Goal: Navigation & Orientation: Find specific page/section

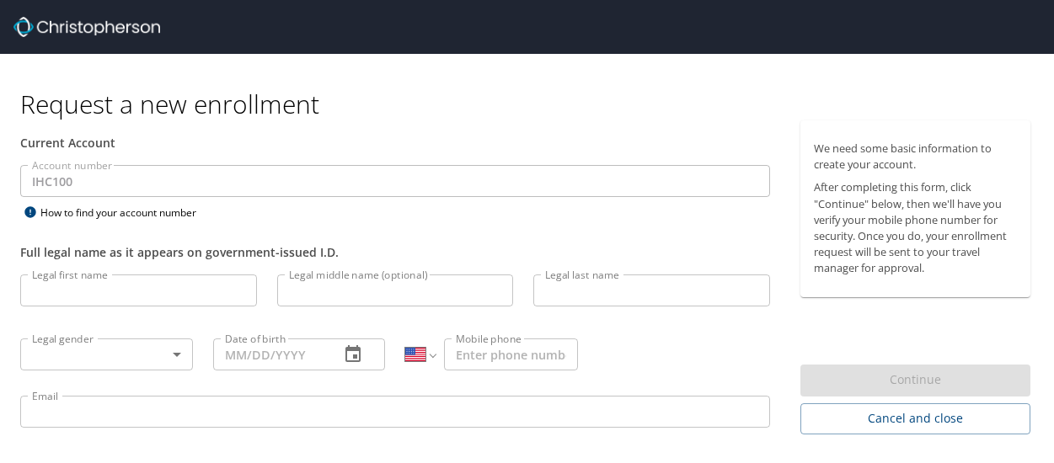
select select "US"
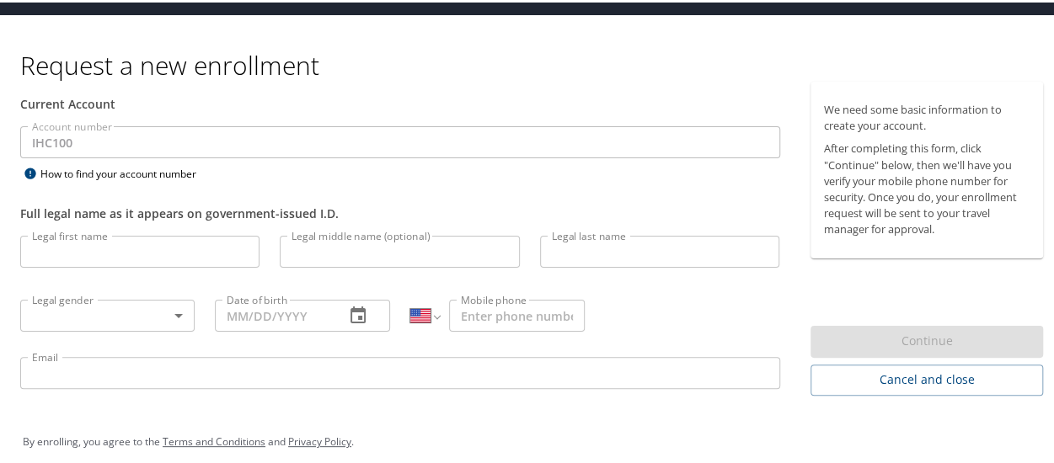
scroll to position [55, 0]
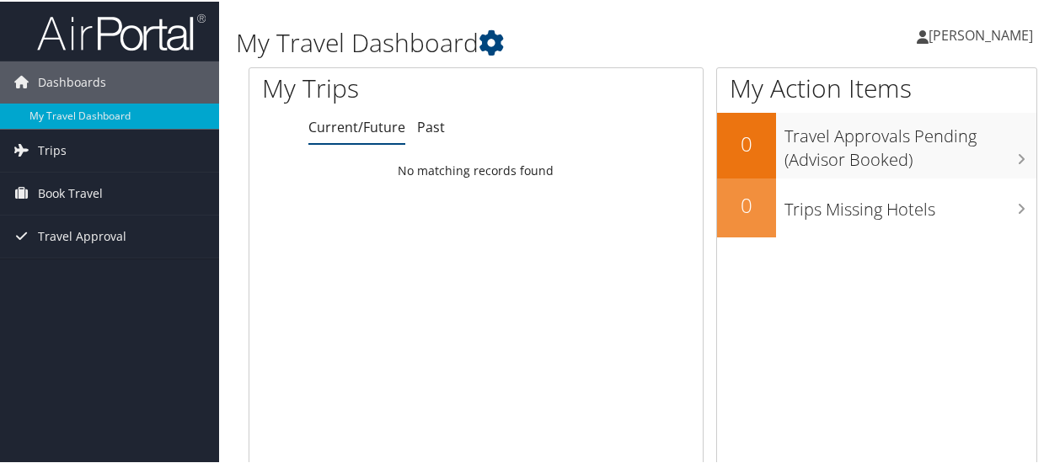
click at [944, 39] on span "[PERSON_NAME]" at bounding box center [980, 33] width 104 height 19
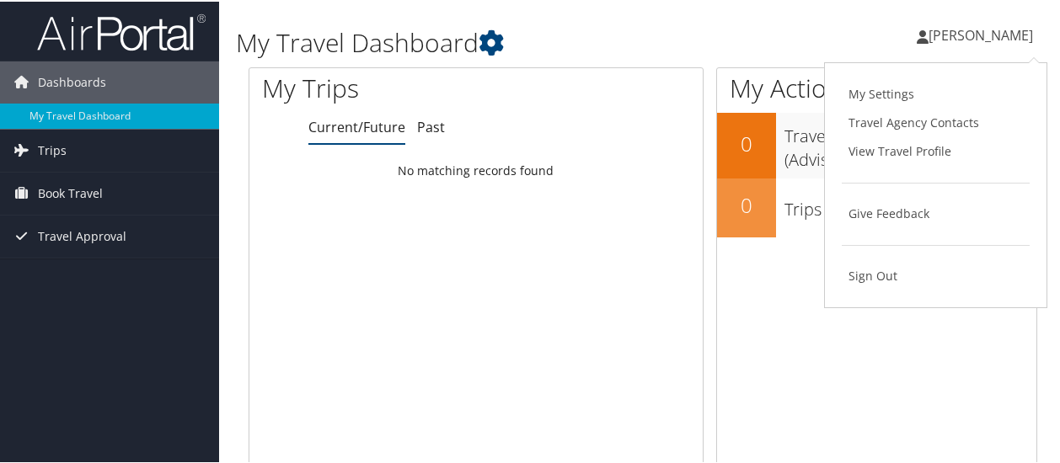
click at [917, 41] on icon at bounding box center [923, 35] width 12 height 13
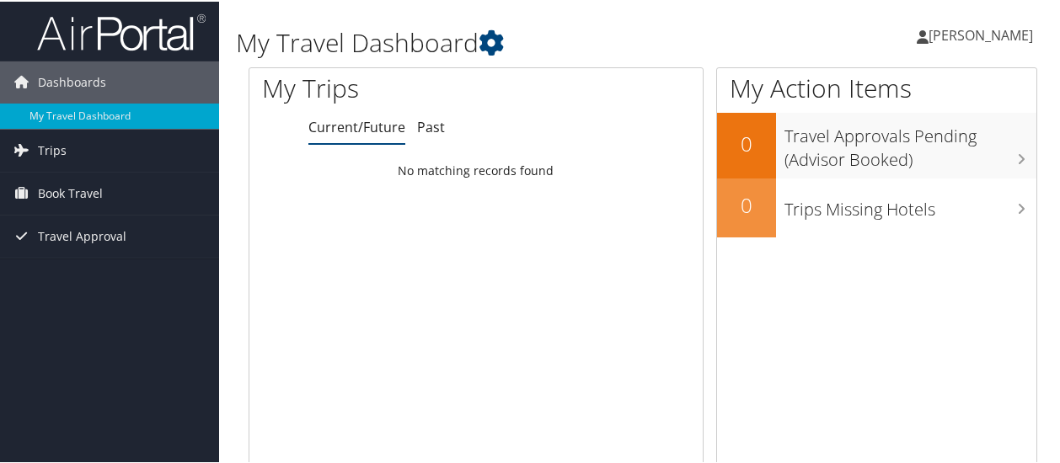
click at [917, 41] on icon at bounding box center [923, 35] width 12 height 13
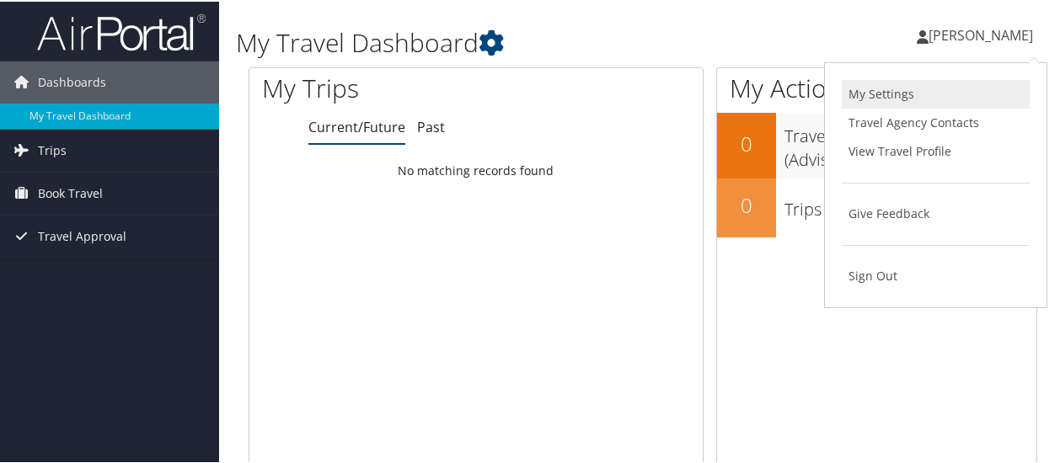
click at [875, 90] on link "My Settings" at bounding box center [936, 92] width 188 height 29
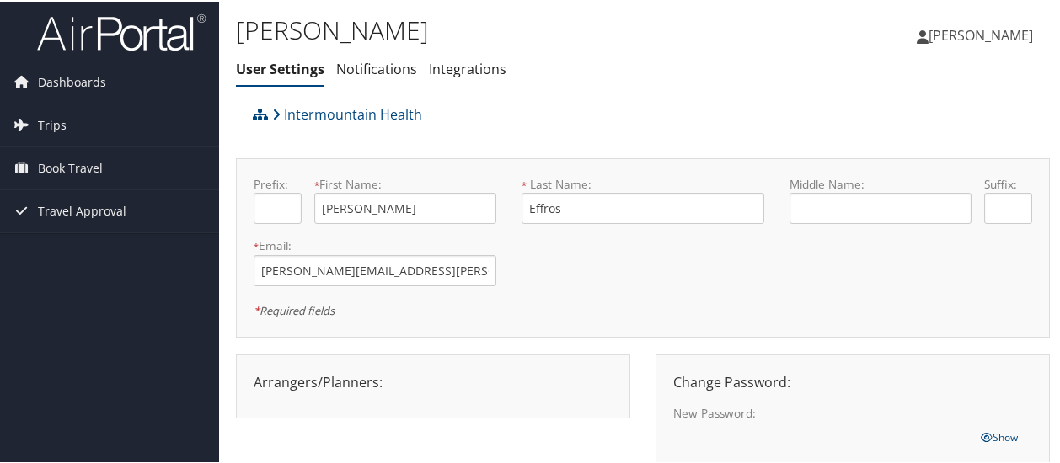
click at [983, 40] on span "[PERSON_NAME]" at bounding box center [980, 33] width 104 height 19
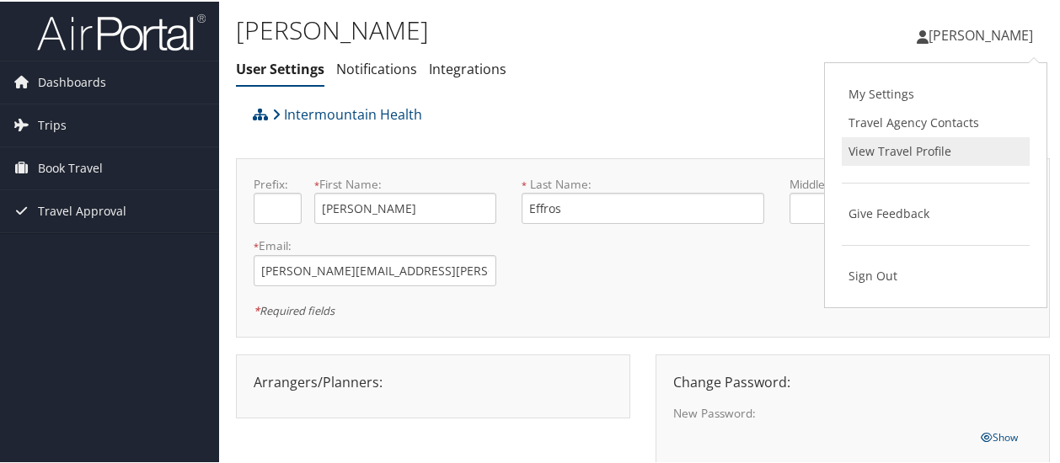
click at [934, 148] on link "View Travel Profile" at bounding box center [936, 150] width 188 height 29
